Goal: Find contact information: Find contact information

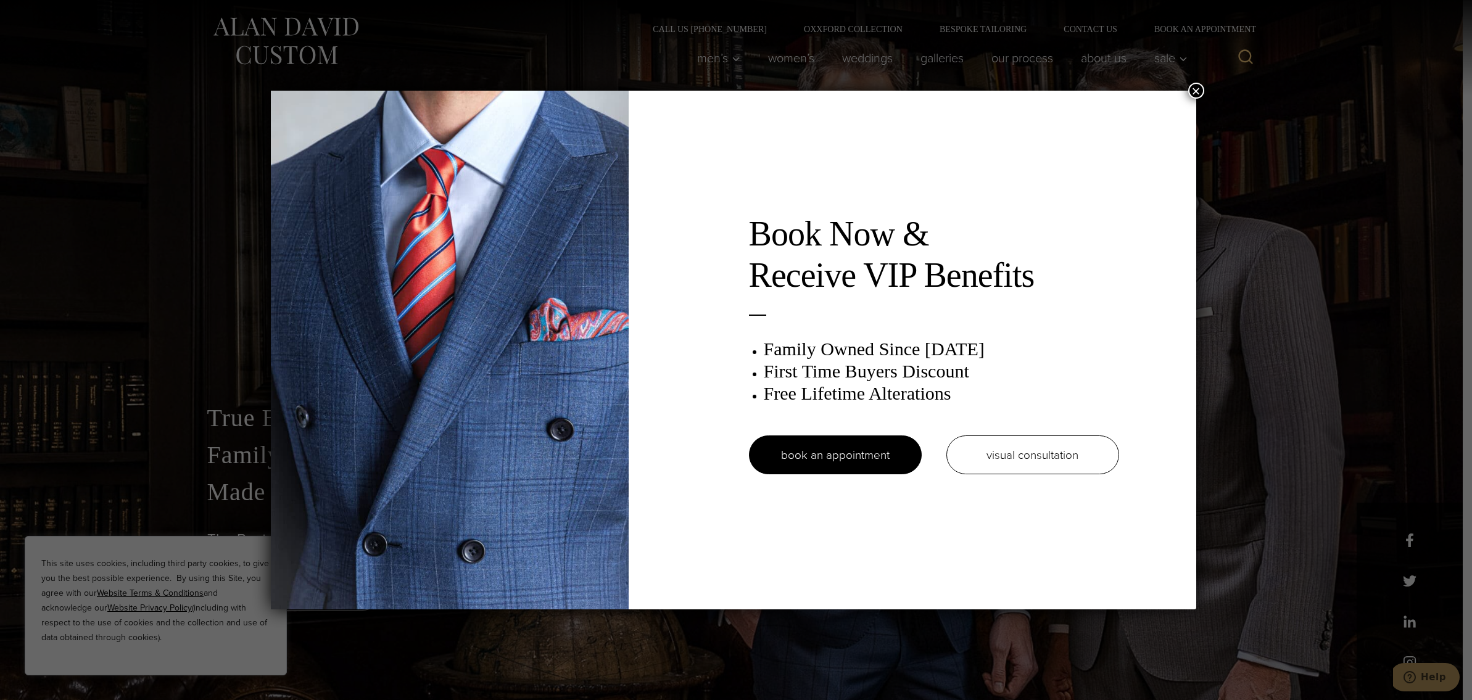
click at [706, 54] on div "Book Now & Receive VIP Benefits Family Owned Since 1913 First Time Buyers Disco…" at bounding box center [736, 350] width 1472 height 700
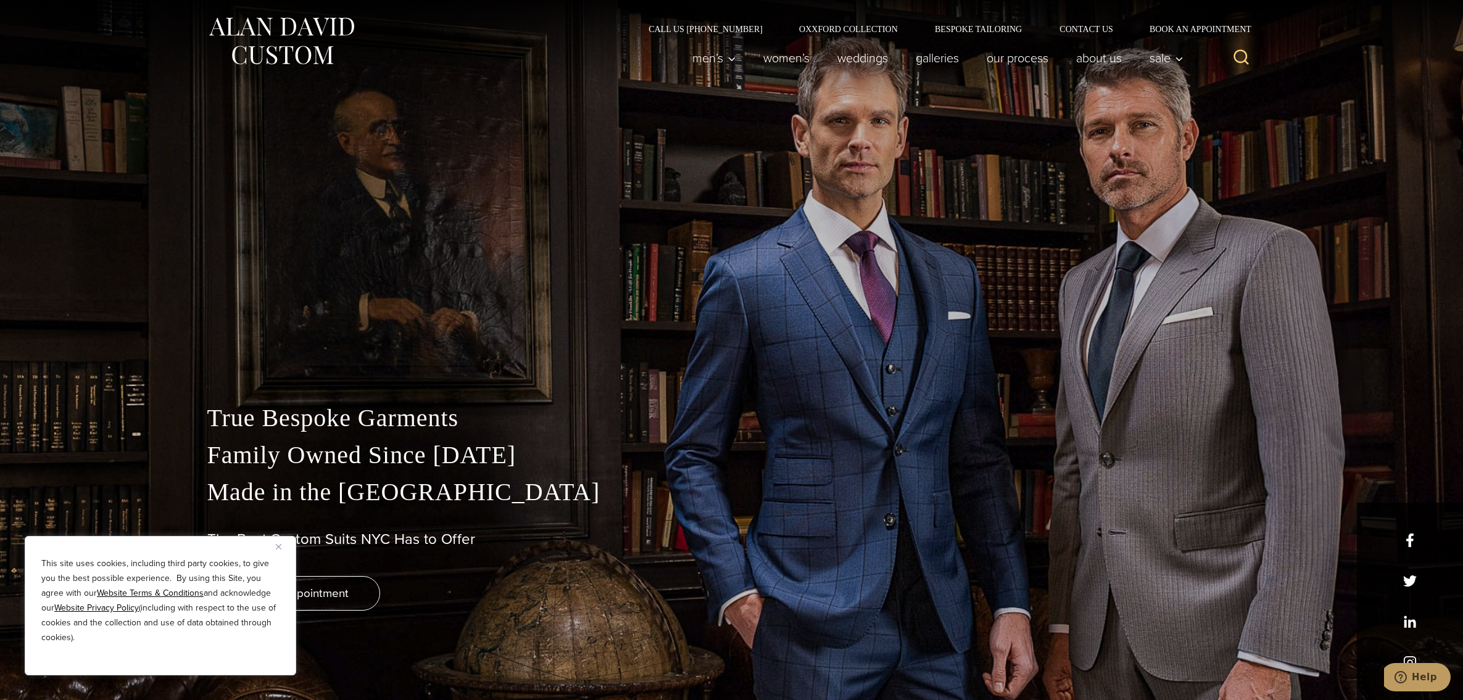
click at [706, 54] on span "Men’s" at bounding box center [714, 58] width 43 height 12
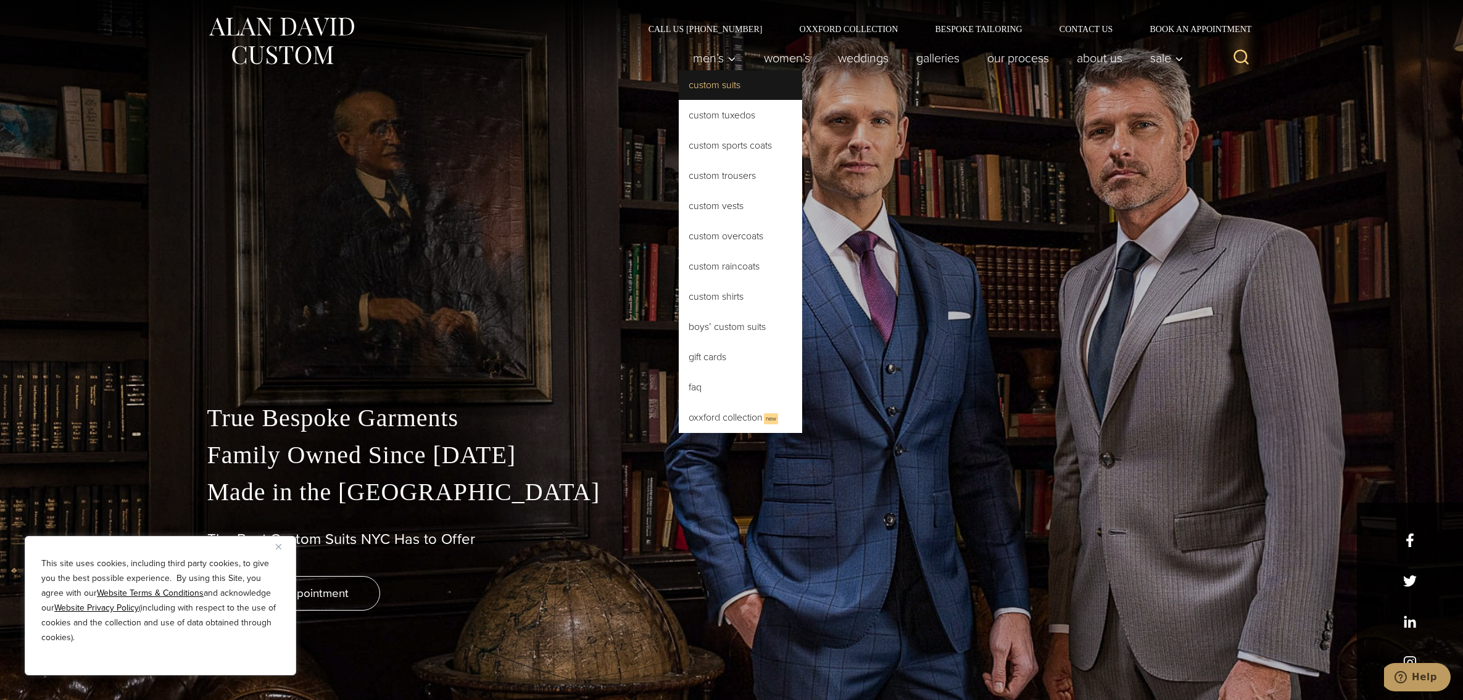
click at [716, 91] on link "Custom Suits" at bounding box center [740, 85] width 123 height 30
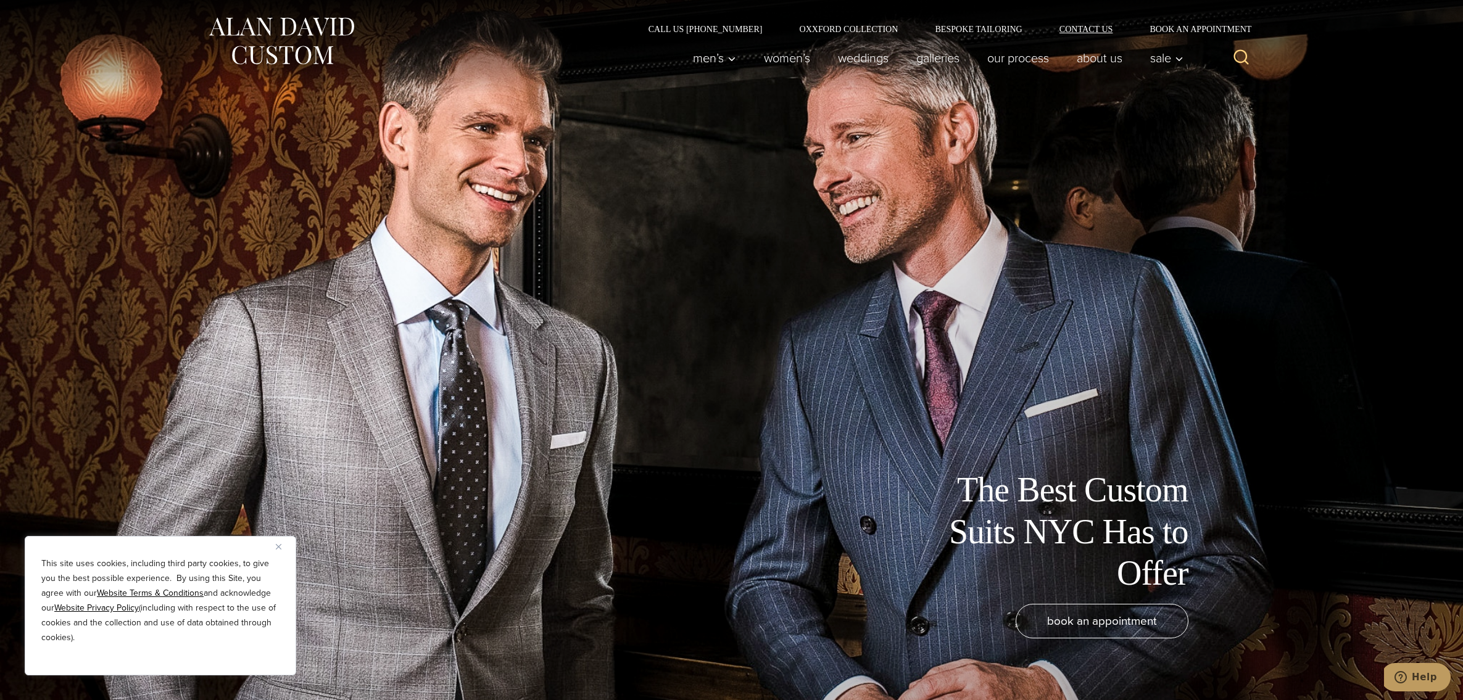
click at [1081, 27] on link "Contact Us" at bounding box center [1086, 29] width 91 height 9
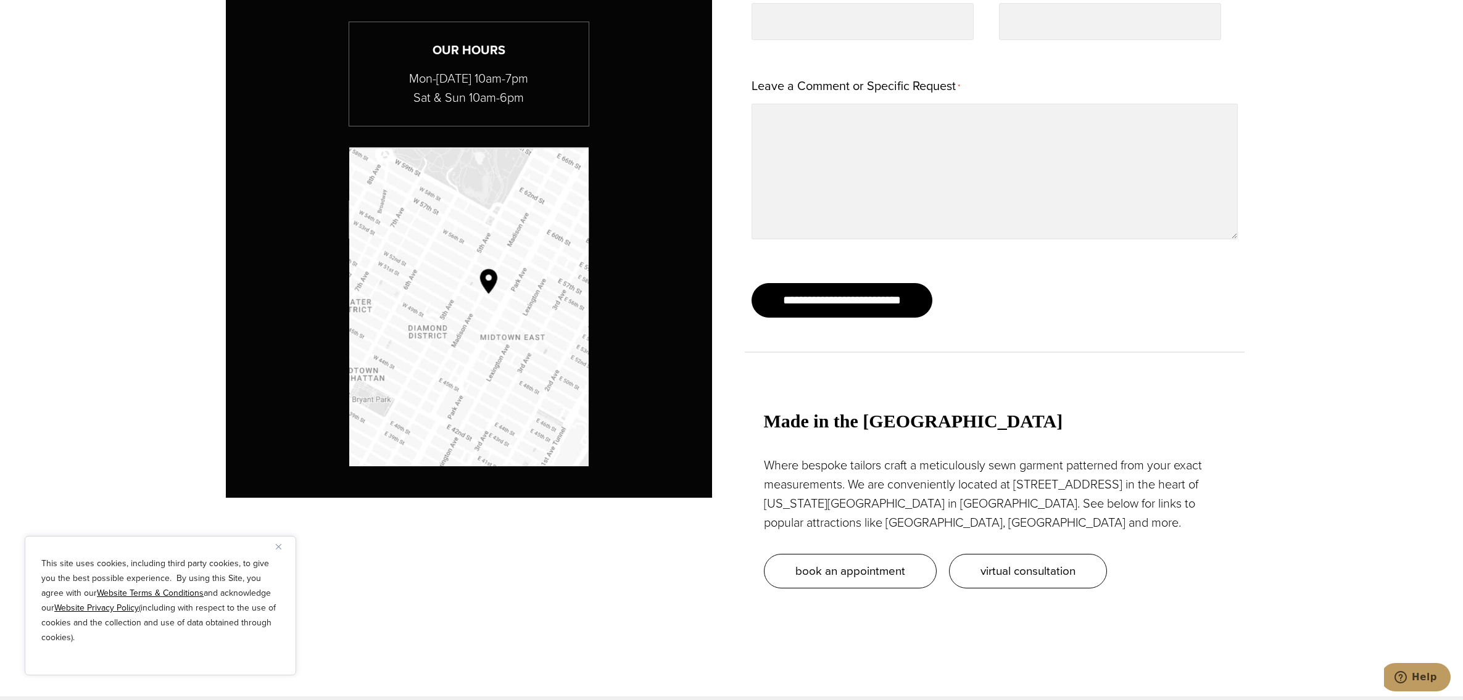
scroll to position [1172, 0]
